Goal: Task Accomplishment & Management: Use online tool/utility

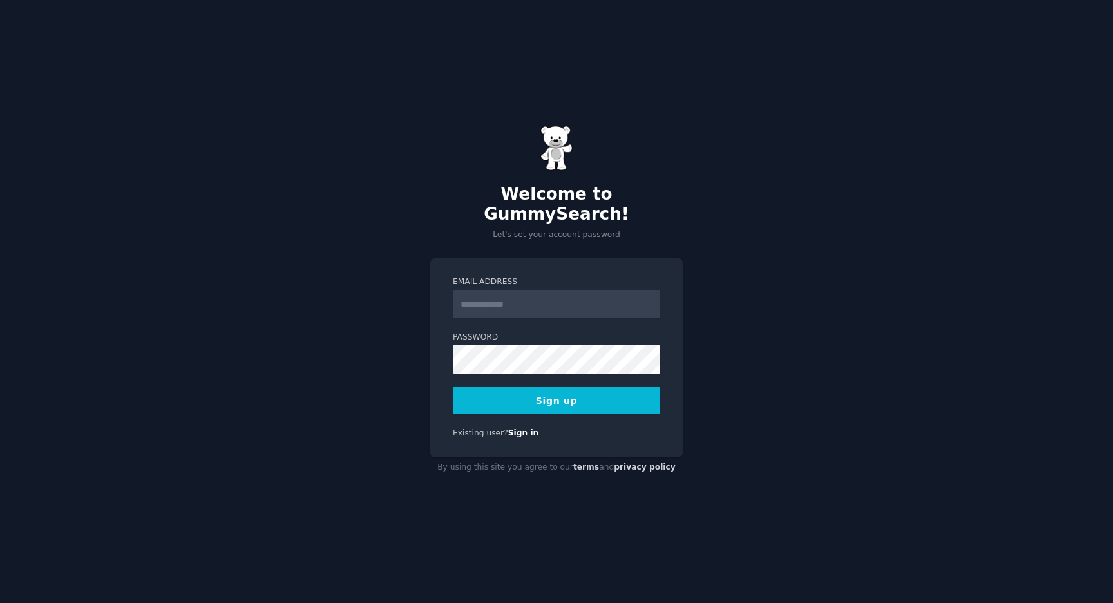
click at [516, 298] on input "Email Address" at bounding box center [556, 304] width 207 height 28
click at [0, 602] on com-1password-button at bounding box center [0, 603] width 0 height 0
type input "**********"
click at [576, 394] on button "Sign up" at bounding box center [556, 400] width 207 height 27
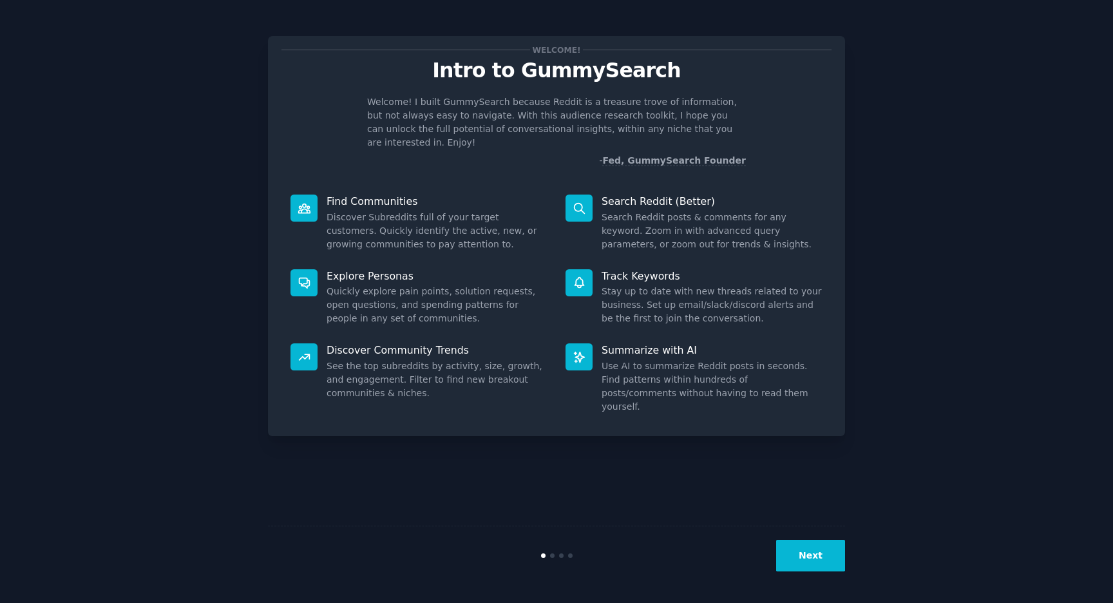
click at [820, 557] on button "Next" at bounding box center [810, 556] width 69 height 32
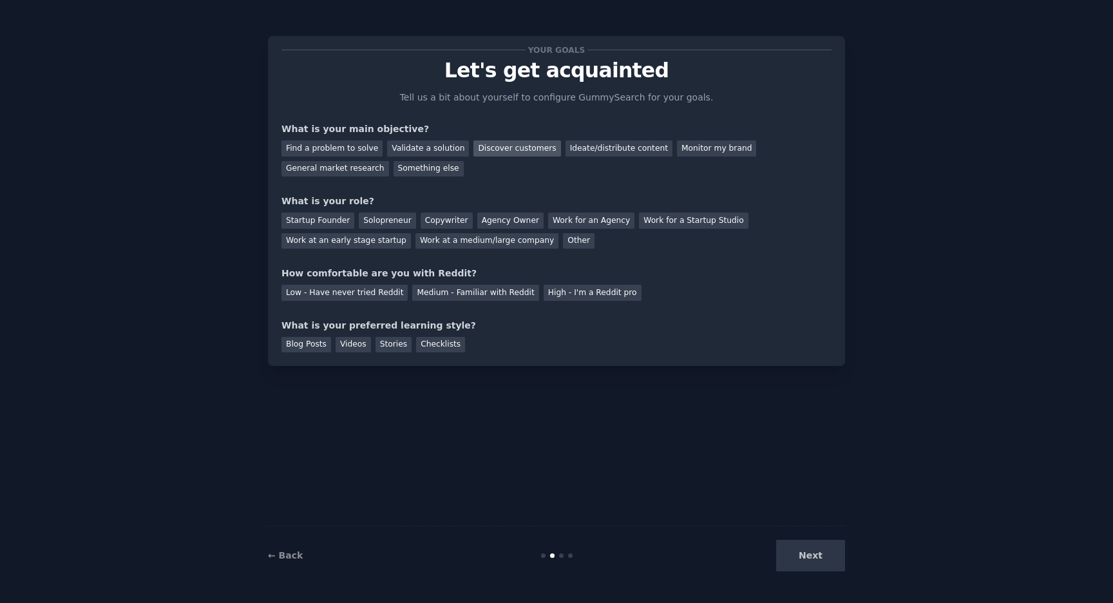
click at [495, 146] on div "Discover customers" at bounding box center [517, 148] width 87 height 16
click at [434, 152] on div "Validate a solution" at bounding box center [428, 148] width 82 height 16
click at [363, 179] on div "Your goals Let's get acquainted Tell us a bit about yourself to configure Gummy…" at bounding box center [557, 201] width 550 height 303
click at [363, 170] on div "General market research" at bounding box center [336, 169] width 108 height 16
click at [512, 150] on div "Discover customers" at bounding box center [517, 148] width 87 height 16
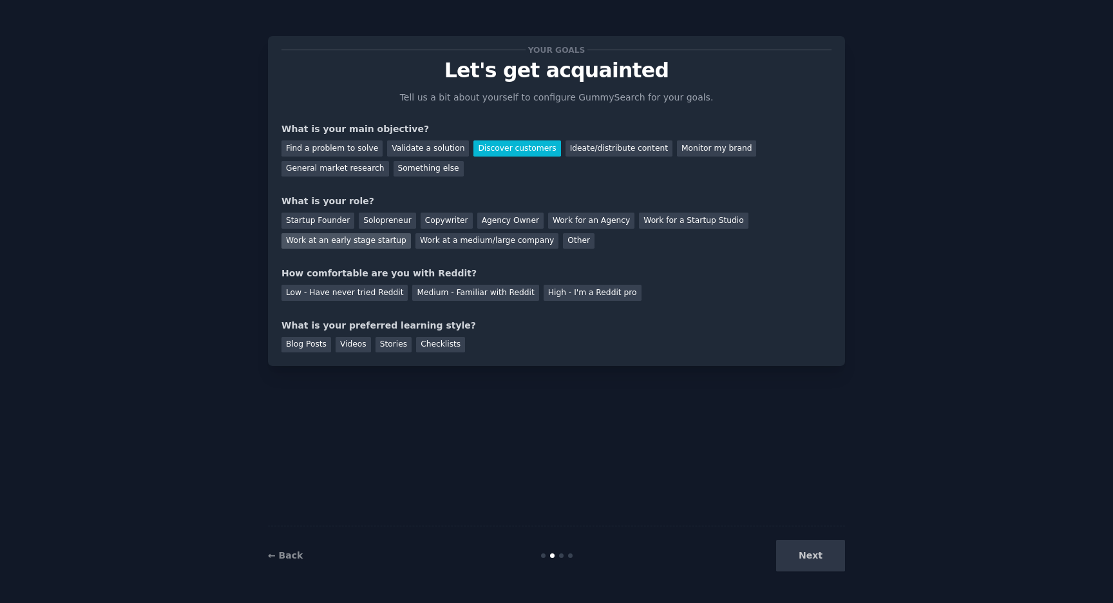
click at [369, 245] on div "Work at an early stage startup" at bounding box center [347, 241] width 130 height 16
click at [431, 292] on div "Medium - Familiar with Reddit" at bounding box center [475, 293] width 126 height 16
click at [354, 347] on div "Videos" at bounding box center [353, 345] width 35 height 16
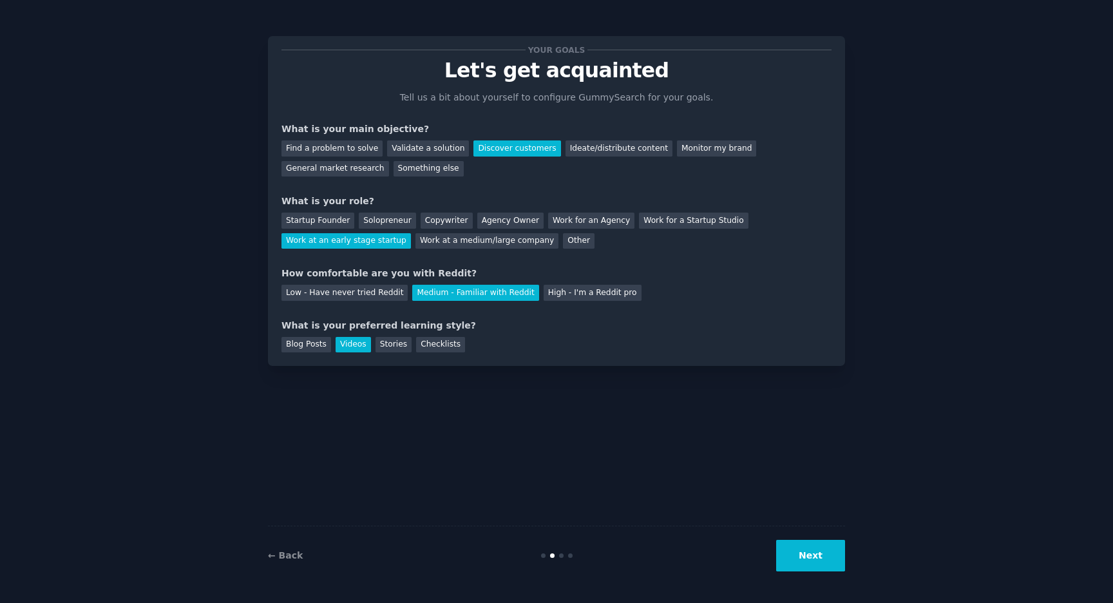
click at [829, 557] on button "Next" at bounding box center [810, 556] width 69 height 32
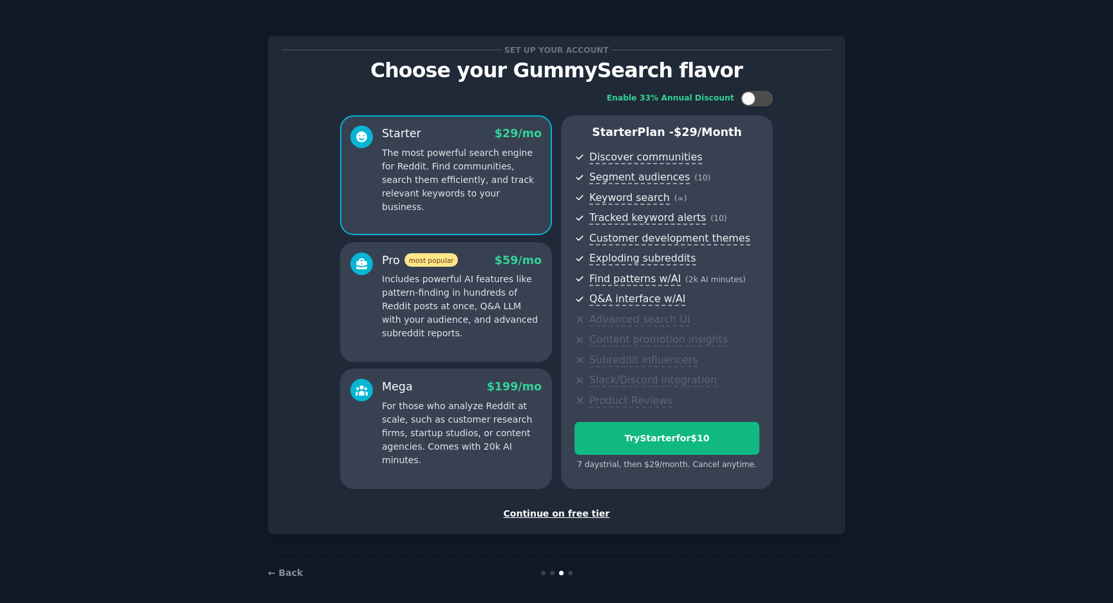
click at [590, 514] on div "Continue on free tier" at bounding box center [557, 514] width 550 height 14
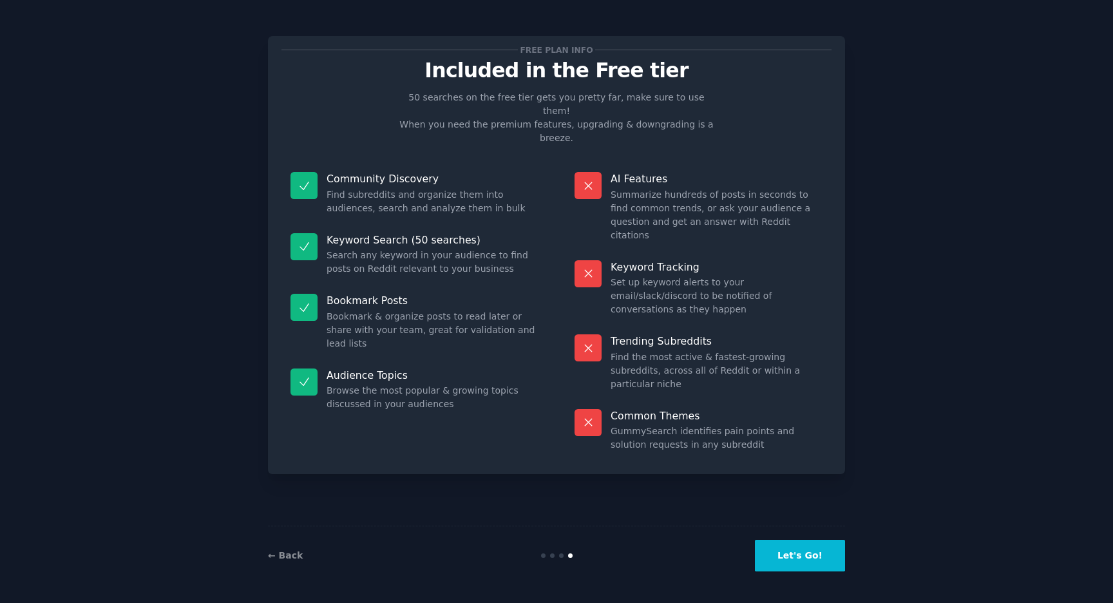
click at [809, 558] on button "Let's Go!" at bounding box center [800, 556] width 90 height 32
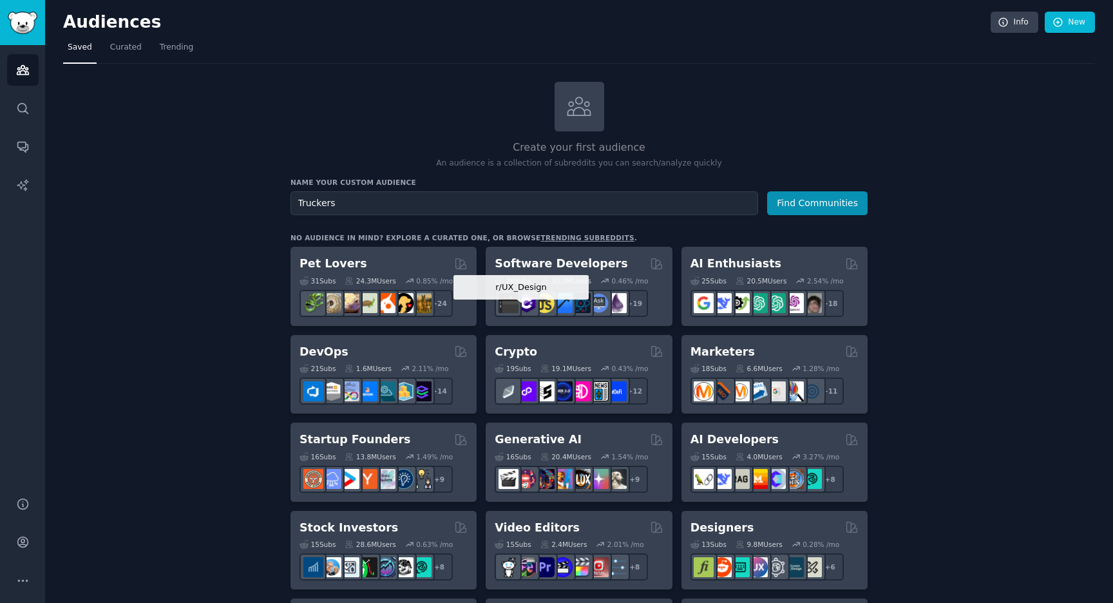
type input "Truckers"
click at [767, 191] on button "Find Communities" at bounding box center [817, 203] width 101 height 24
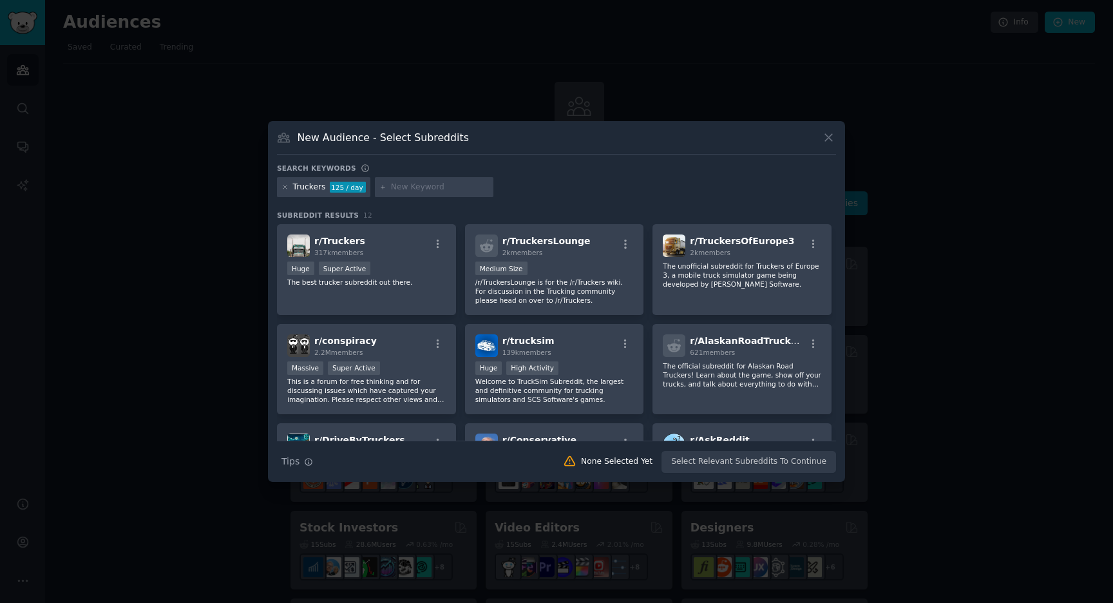
click at [412, 186] on input "text" at bounding box center [440, 188] width 98 height 12
type input "parts tech"
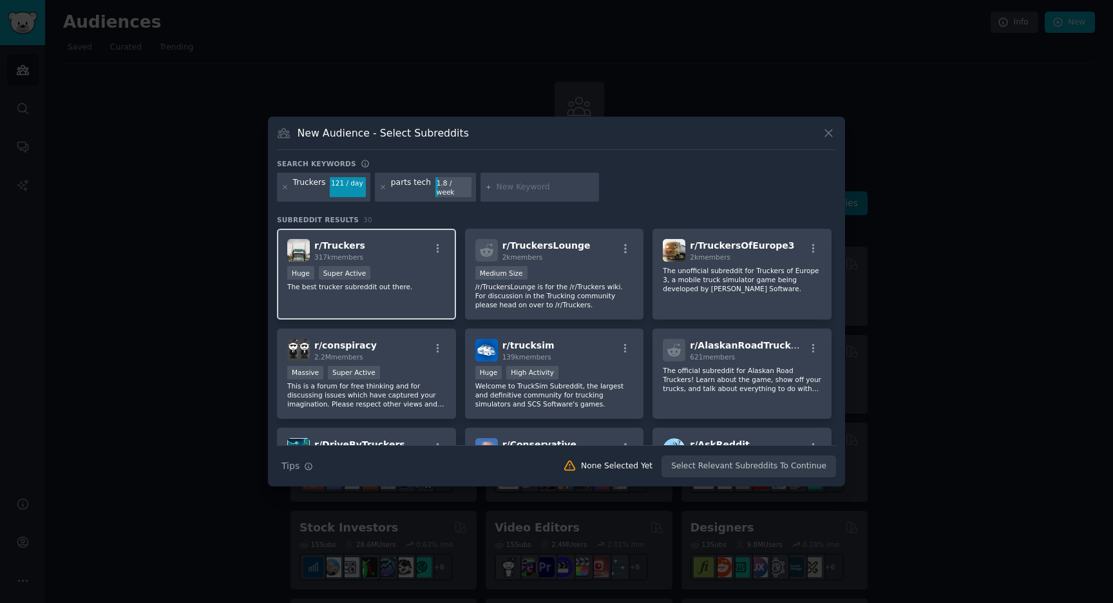
click at [407, 260] on div "r/ Truckers 317k members Huge Super Active The best trucker subreddit out there." at bounding box center [366, 274] width 179 height 91
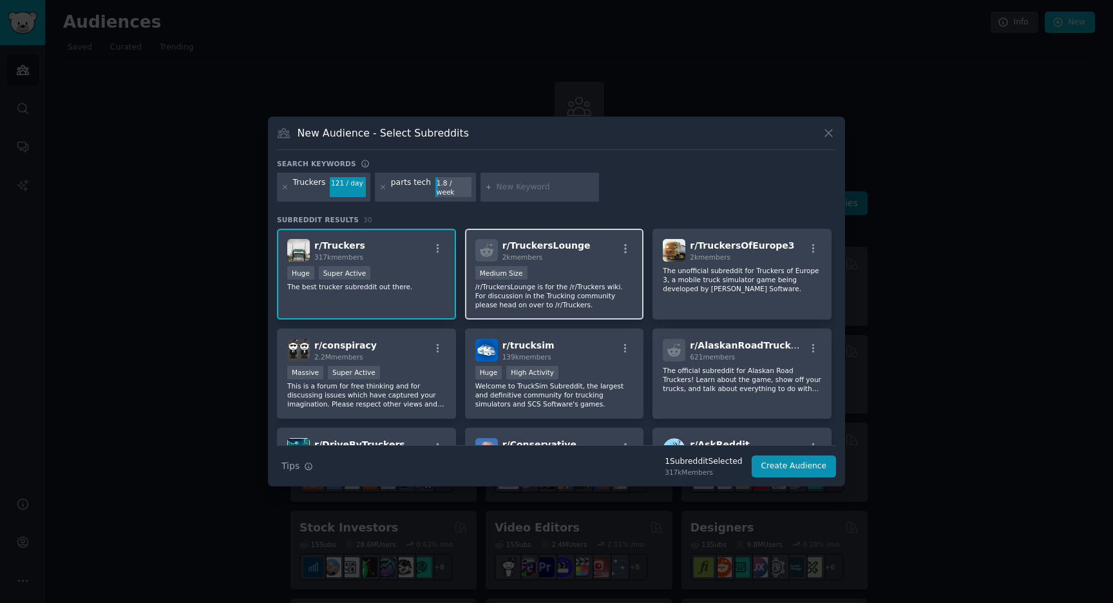
click at [555, 266] on div "Medium Size" at bounding box center [554, 274] width 158 height 16
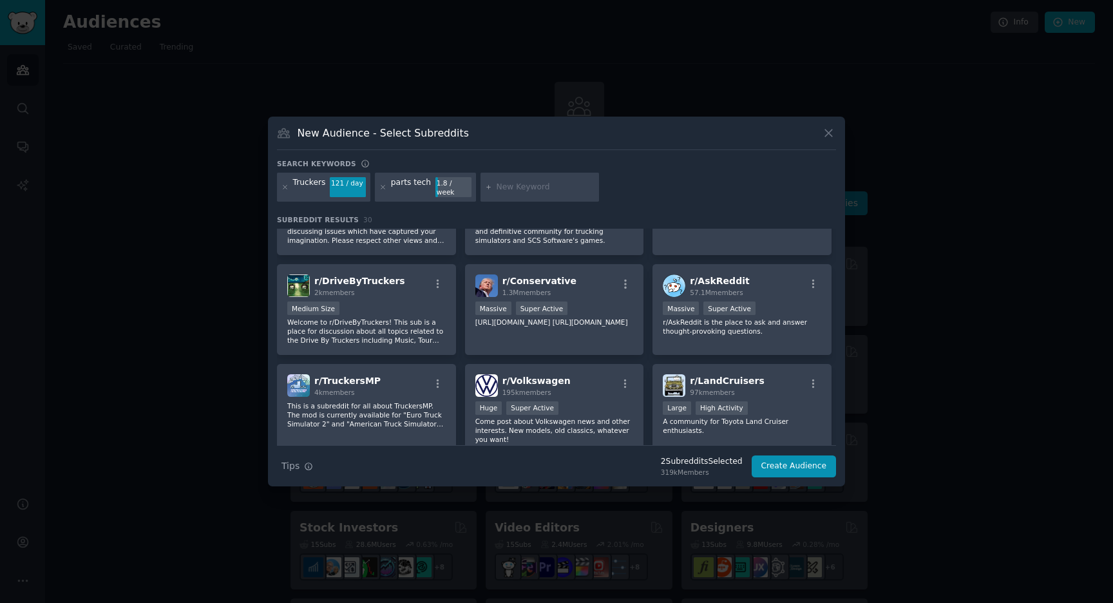
scroll to position [149, 0]
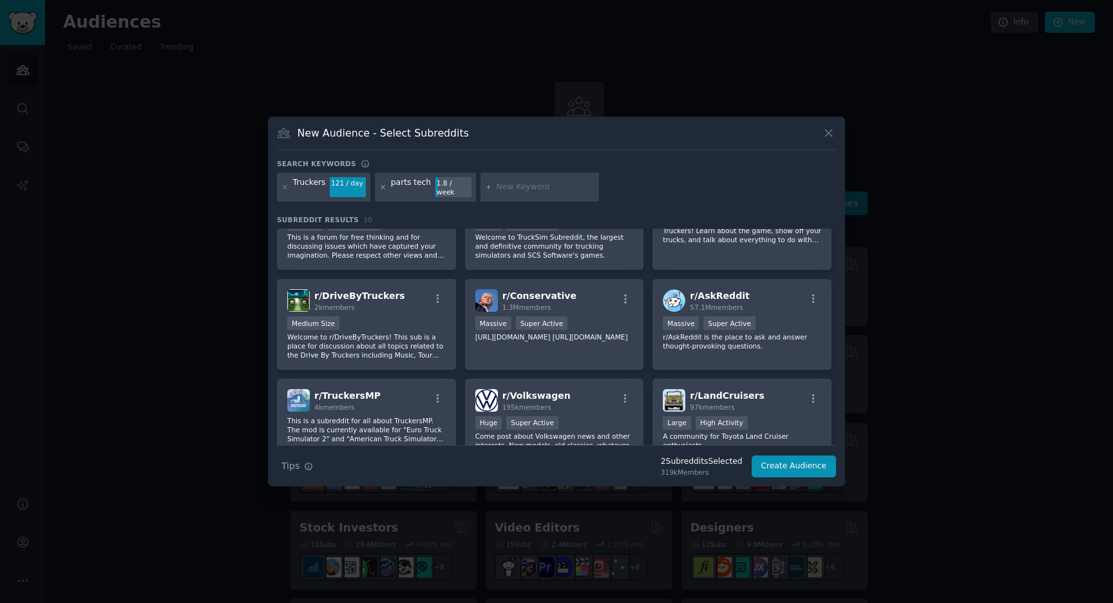
click at [381, 187] on icon at bounding box center [382, 187] width 3 height 3
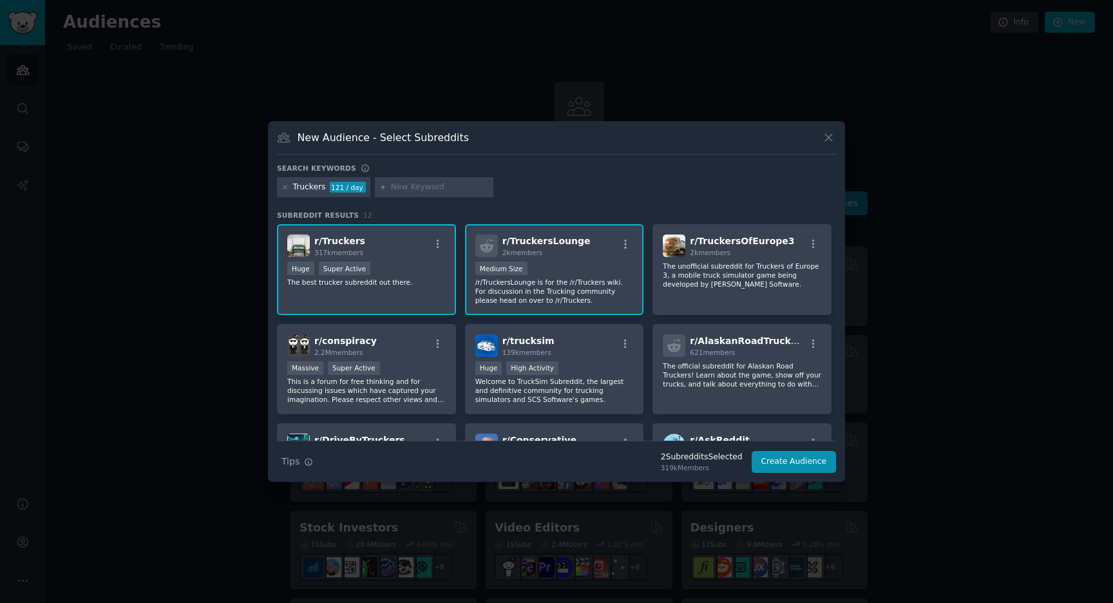
click at [403, 186] on input "text" at bounding box center [440, 188] width 98 height 12
type input "parts counter"
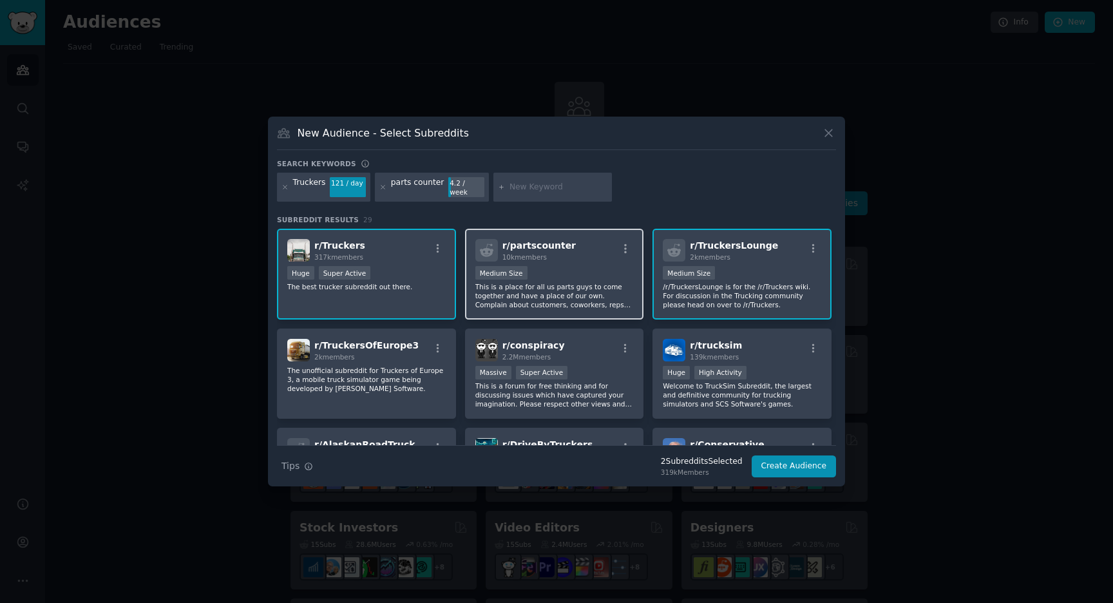
click at [563, 269] on div "Medium Size" at bounding box center [554, 274] width 158 height 16
click at [537, 187] on input "text" at bounding box center [559, 188] width 98 height 12
paste input "diesel mechanic"
type input "diesel mechanic"
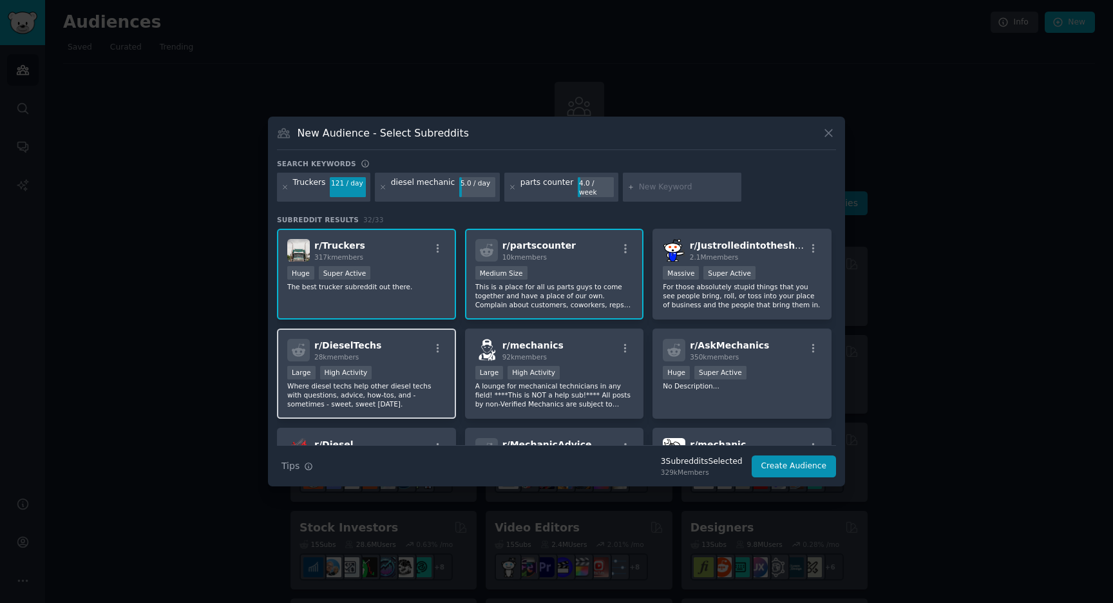
click at [418, 381] on p "Where diesel techs help other diesel techs with questions, advice, how-tos, and…" at bounding box center [366, 394] width 158 height 27
click at [643, 187] on input "text" at bounding box center [688, 188] width 98 height 12
click at [825, 457] on button "Create Audience" at bounding box center [794, 467] width 85 height 22
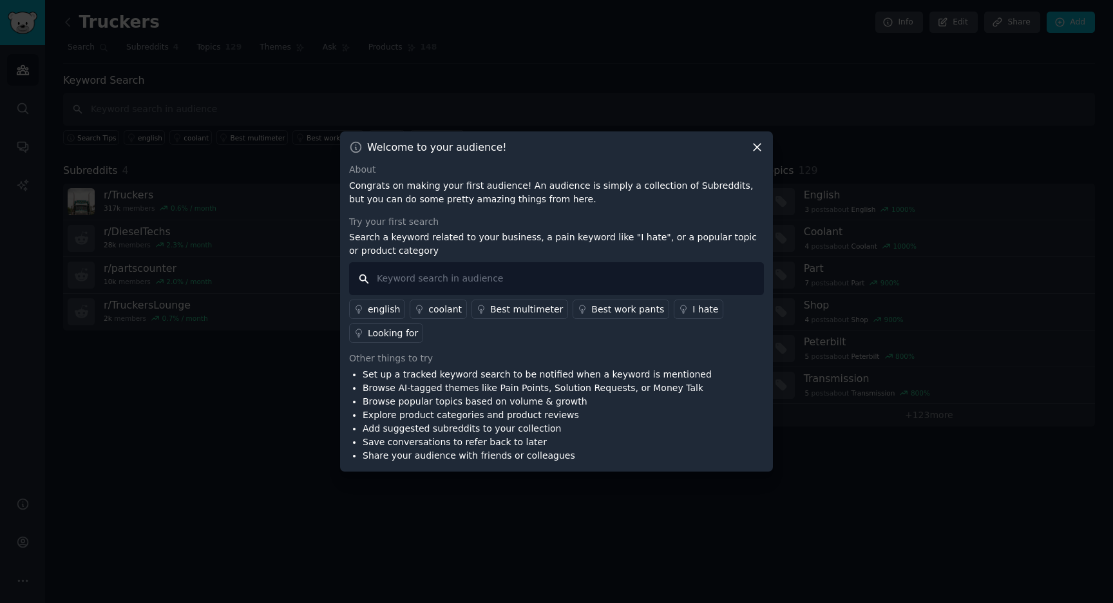
click at [444, 280] on input "text" at bounding box center [556, 278] width 415 height 33
type input "finditparts"
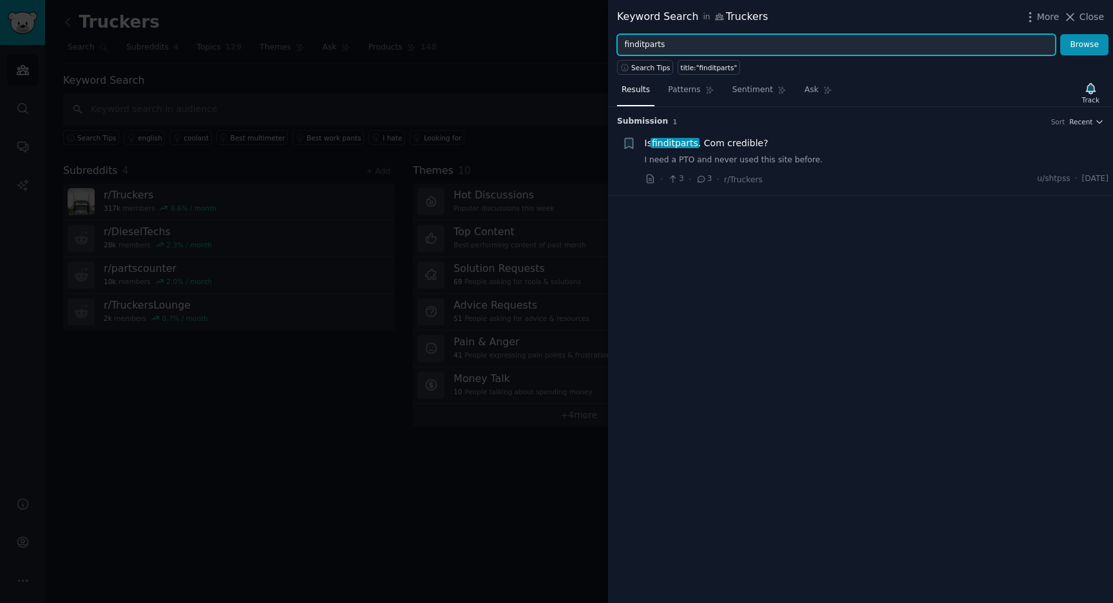
click at [653, 42] on input "finditparts" at bounding box center [836, 45] width 439 height 22
type input "i"
type input "I hate"
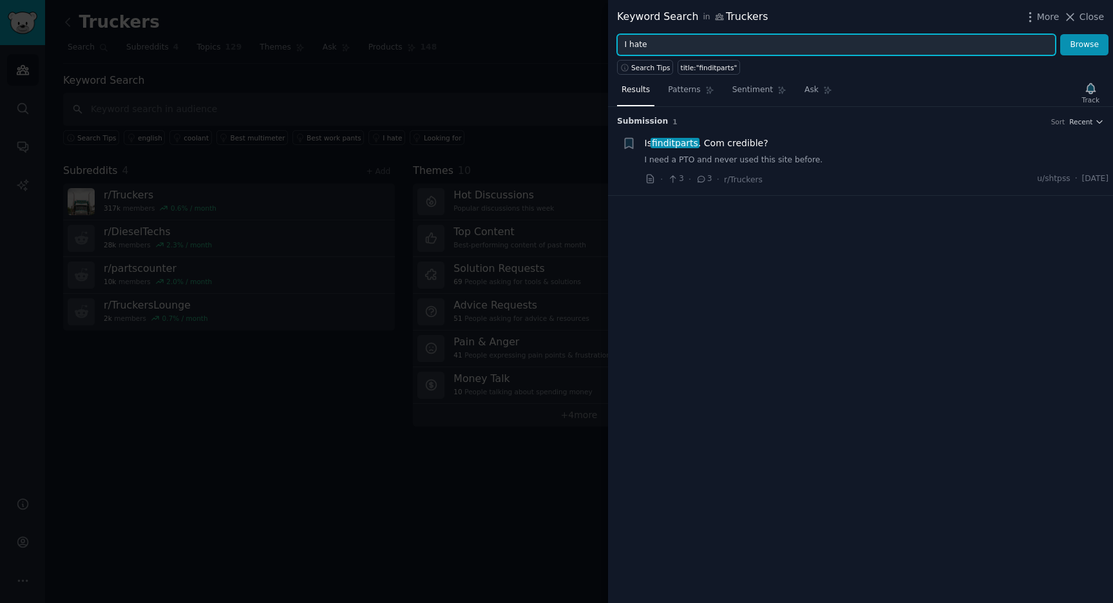
click at [1061, 34] on button "Browse" at bounding box center [1085, 45] width 48 height 22
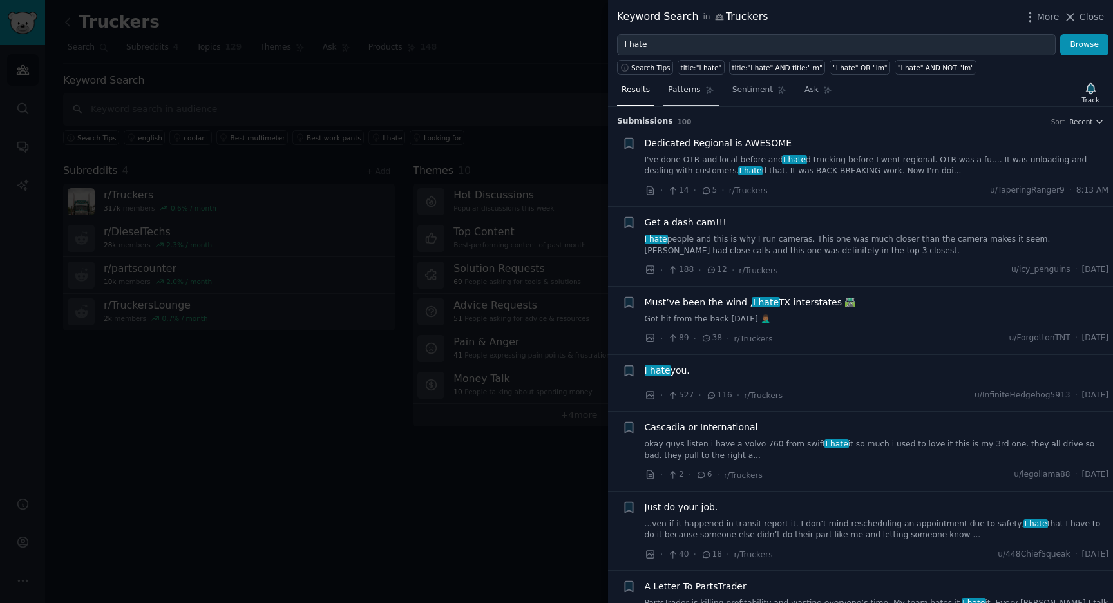
click at [675, 90] on span "Patterns" at bounding box center [684, 90] width 32 height 12
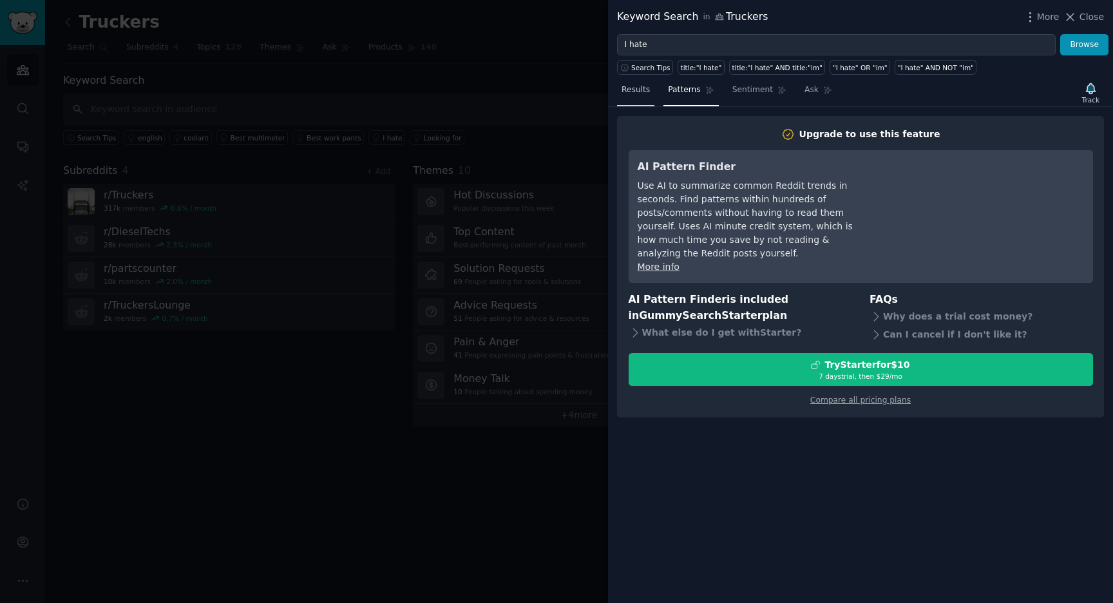
click at [633, 94] on span "Results" at bounding box center [636, 90] width 28 height 12
